Goal: Transaction & Acquisition: Purchase product/service

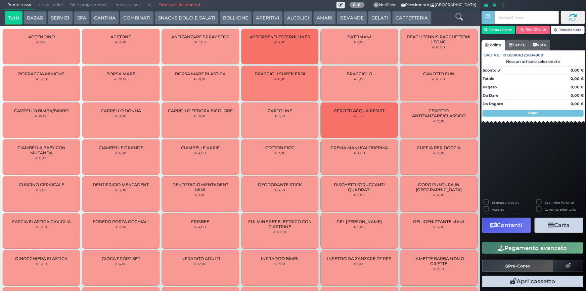
click at [191, 6] on link "Torna alla dashboard" at bounding box center [179, 4] width 49 height 9
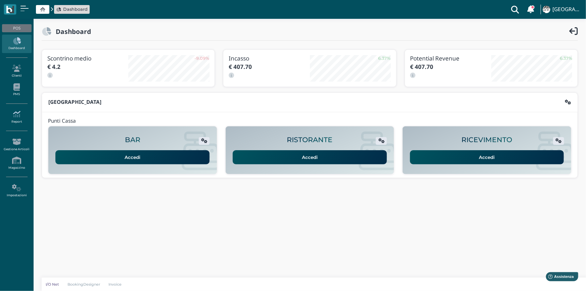
click at [15, 114] on icon at bounding box center [16, 113] width 29 height 7
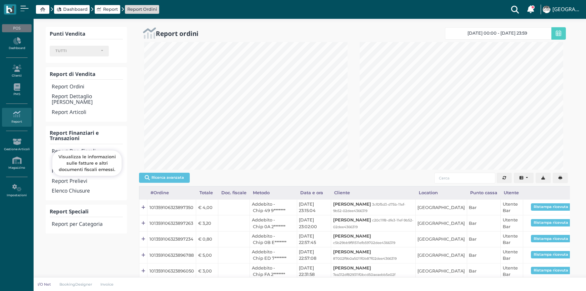
select select
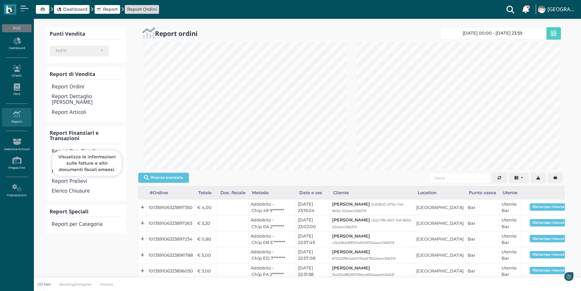
scroll to position [128, 213]
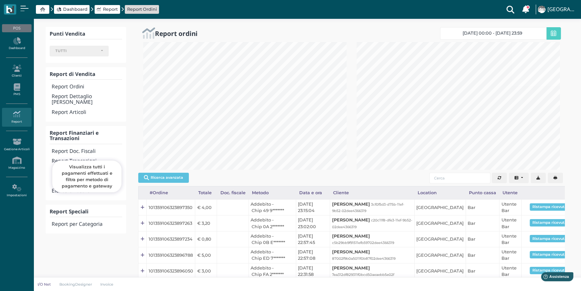
click at [87, 158] on h4 "Report Transazioni" at bounding box center [87, 161] width 70 height 6
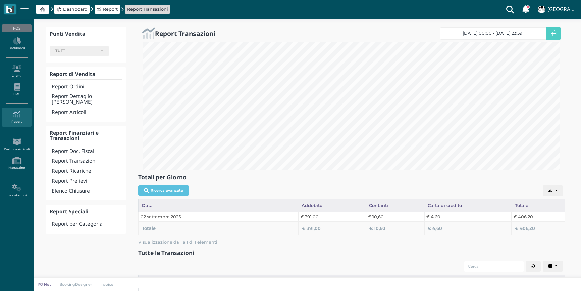
select select
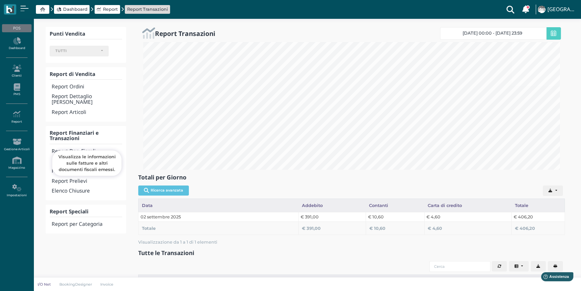
click at [84, 148] on h4 "Report Doc. Fiscali" at bounding box center [87, 151] width 70 height 6
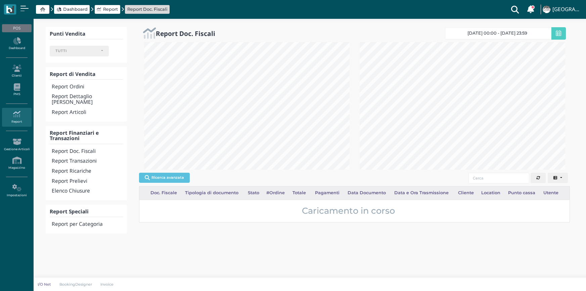
select select
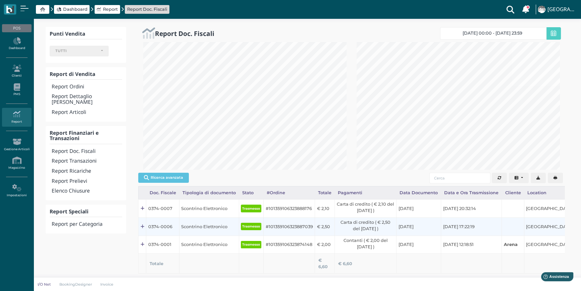
scroll to position [30, 0]
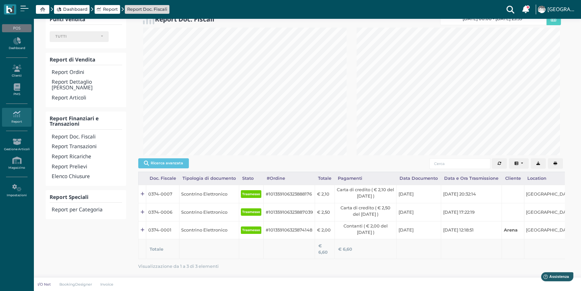
click at [559, 158] on button "button" at bounding box center [555, 163] width 15 height 11
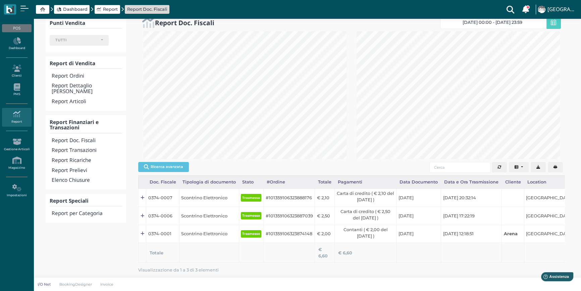
scroll to position [0, 0]
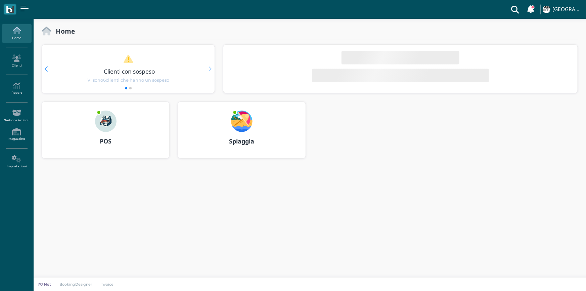
click at [114, 136] on div "POS" at bounding box center [105, 141] width 127 height 19
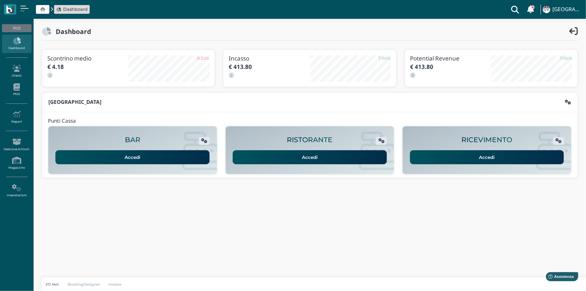
click at [454, 161] on link "Accedi" at bounding box center [487, 157] width 154 height 14
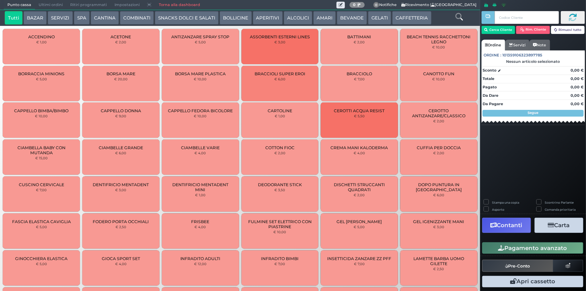
click at [332, 19] on button "AMARI" at bounding box center [324, 17] width 22 height 13
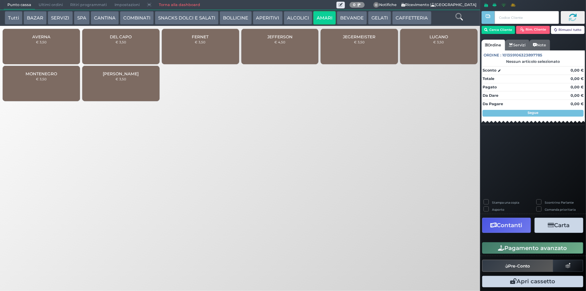
click at [342, 18] on button "BEVANDE" at bounding box center [352, 17] width 30 height 13
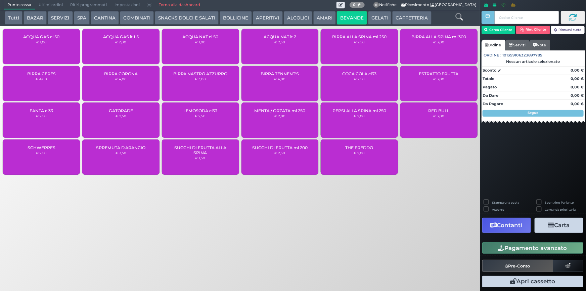
click at [281, 151] on small "€ 2,50" at bounding box center [279, 153] width 11 height 4
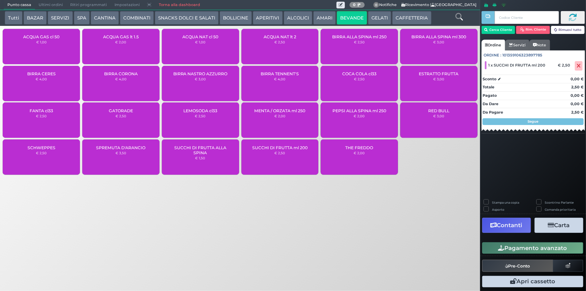
click at [517, 248] on button "Pagamento avanzato" at bounding box center [532, 247] width 101 height 11
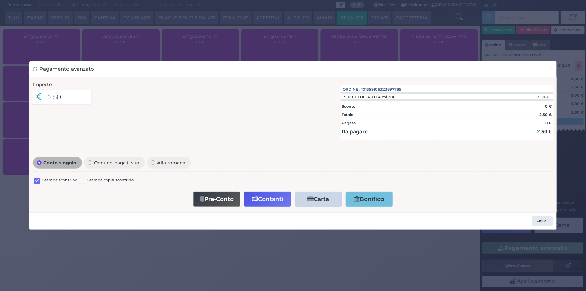
click at [37, 183] on label at bounding box center [37, 181] width 6 height 6
click at [0, 0] on input "checkbox" at bounding box center [0, 0] width 0 height 0
click at [270, 201] on button "Contanti" at bounding box center [267, 198] width 47 height 15
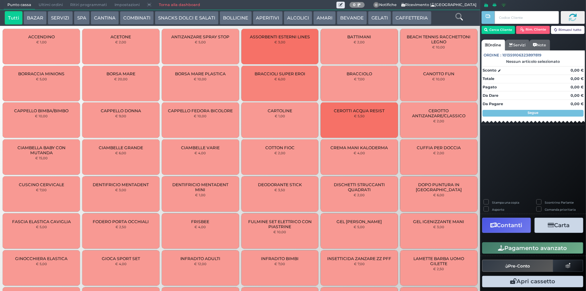
click at [337, 17] on button "BEVANDE" at bounding box center [352, 17] width 30 height 13
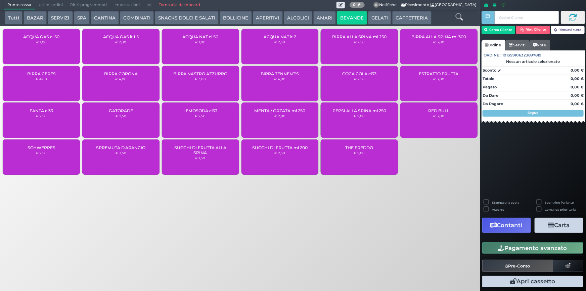
click at [47, 6] on span "Ultimi ordini" at bounding box center [51, 4] width 32 height 9
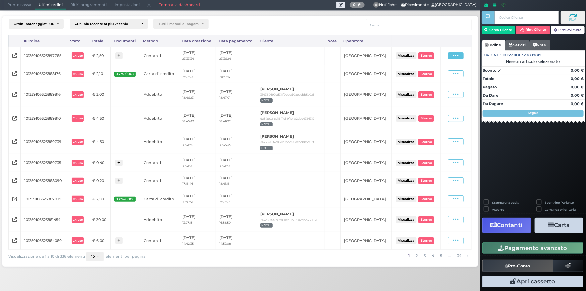
click at [454, 54] on icon at bounding box center [456, 56] width 6 height 6
click at [441, 76] on span "Ristampa Pre-Conto" at bounding box center [442, 74] width 28 height 11
click at [25, 7] on span "Punto cassa" at bounding box center [19, 4] width 31 height 9
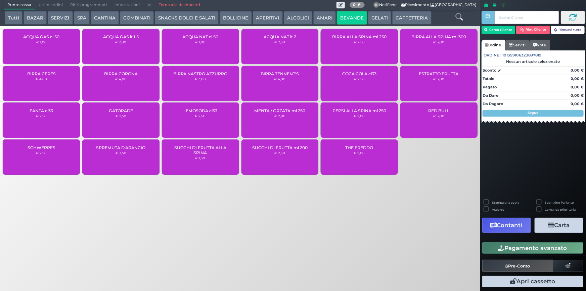
click at [40, 5] on span "Ultimi ordini" at bounding box center [51, 4] width 32 height 9
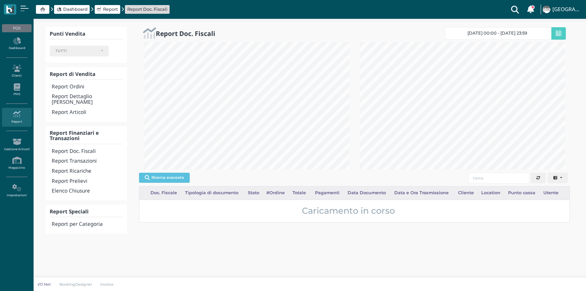
select select
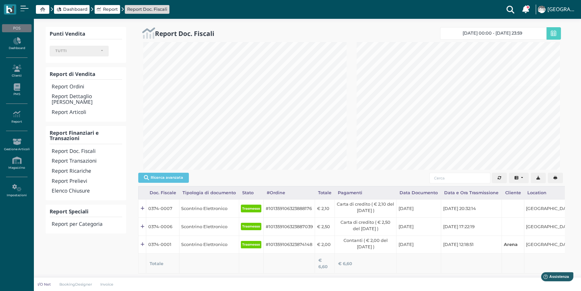
click at [560, 179] on button "button" at bounding box center [555, 178] width 15 height 11
click at [95, 158] on h4 "Report Transazioni" at bounding box center [87, 161] width 70 height 6
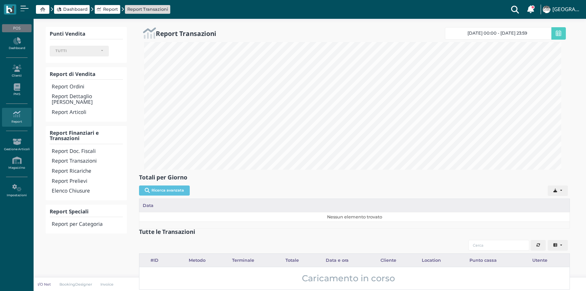
select select
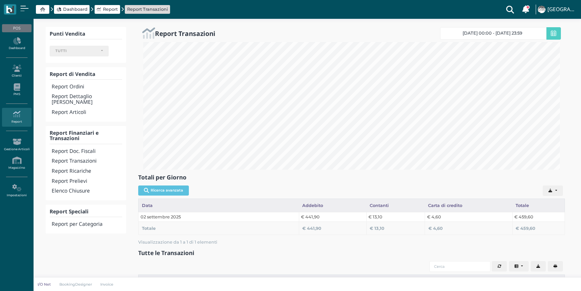
select select
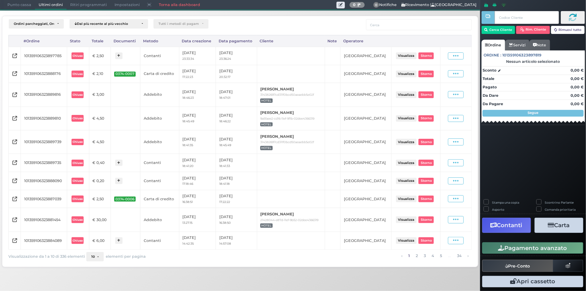
click at [29, 3] on span "Punto cassa" at bounding box center [19, 4] width 31 height 9
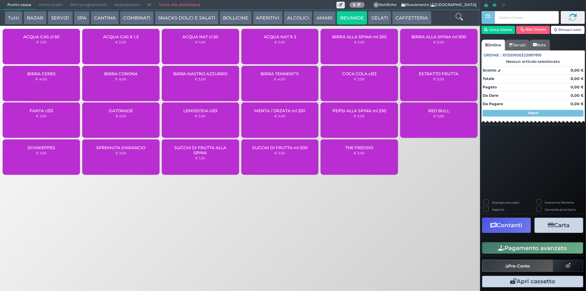
click at [280, 157] on div "SUCCHI DI FRUTTA ml 200 € 2,50" at bounding box center [279, 156] width 77 height 35
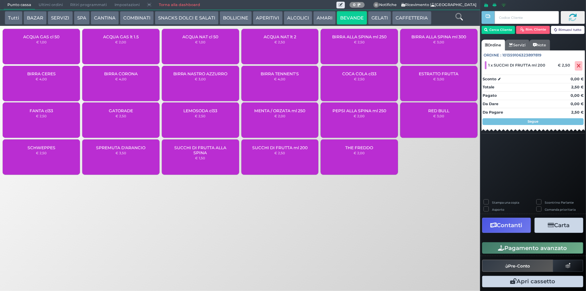
click at [555, 249] on button "Pagamento avanzato" at bounding box center [532, 247] width 101 height 11
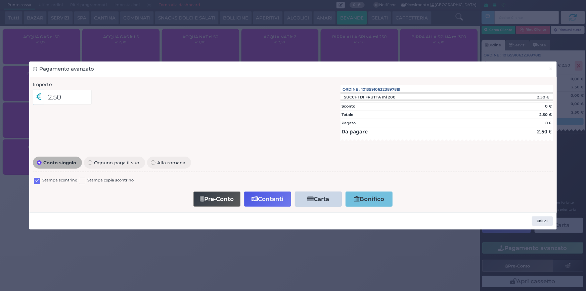
click at [33, 178] on div "Stampa scontrino Stampa copia scontrino" at bounding box center [293, 182] width 520 height 16
click at [37, 180] on label at bounding box center [37, 181] width 6 height 6
click at [0, 0] on input "checkbox" at bounding box center [0, 0] width 0 height 0
click at [260, 198] on button "Contanti" at bounding box center [267, 198] width 47 height 15
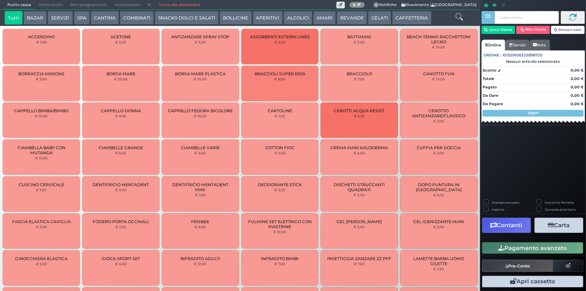
click at [54, 6] on span "Ultimi ordini" at bounding box center [51, 4] width 32 height 9
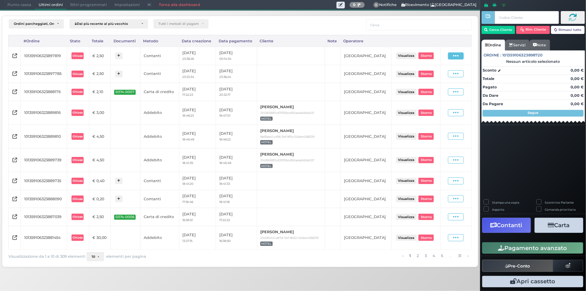
click at [458, 54] on icon at bounding box center [456, 56] width 6 height 6
click at [438, 72] on span "Ristampa Pre-Conto" at bounding box center [442, 74] width 28 height 11
click at [21, 5] on span "Punto cassa" at bounding box center [19, 4] width 31 height 9
